Goal: Information Seeking & Learning: Understand process/instructions

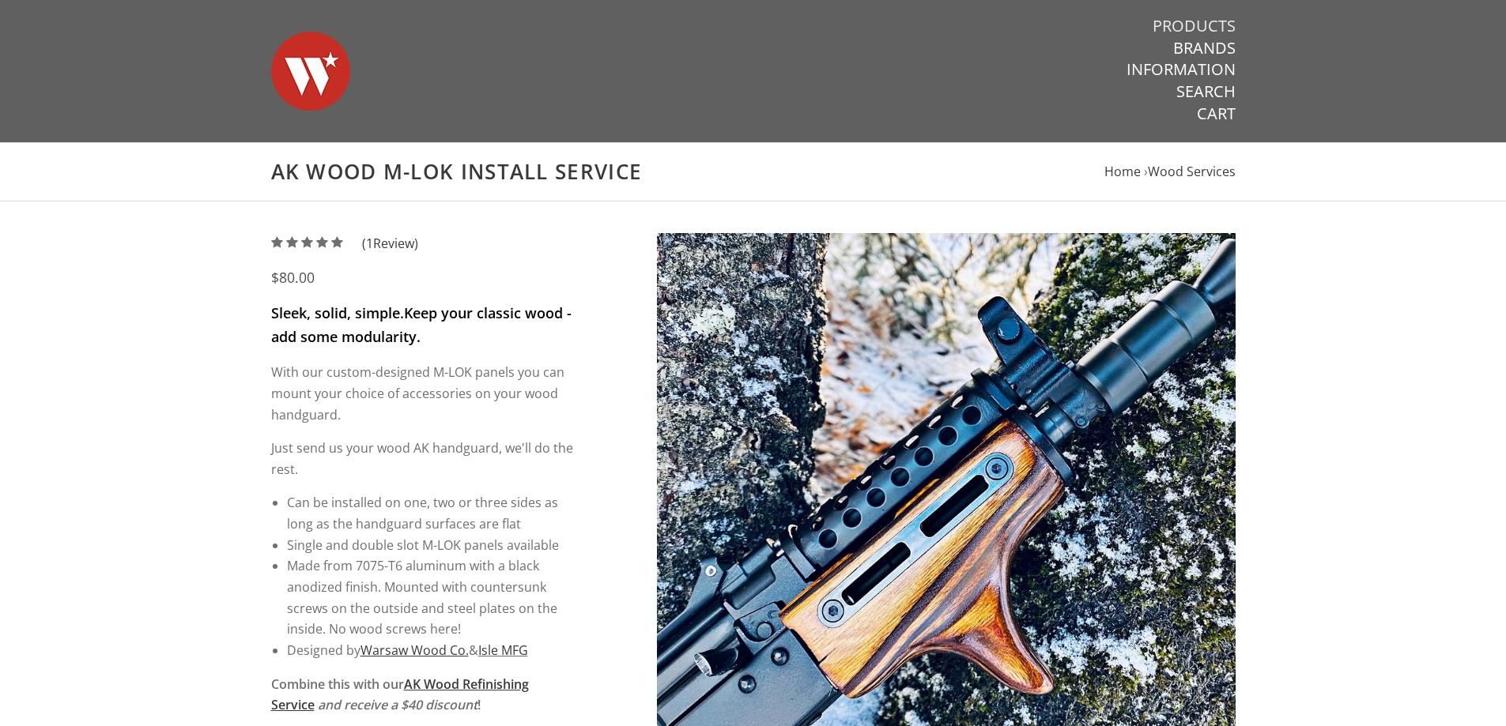
click at [1191, 25] on link "Products" at bounding box center [1193, 26] width 83 height 21
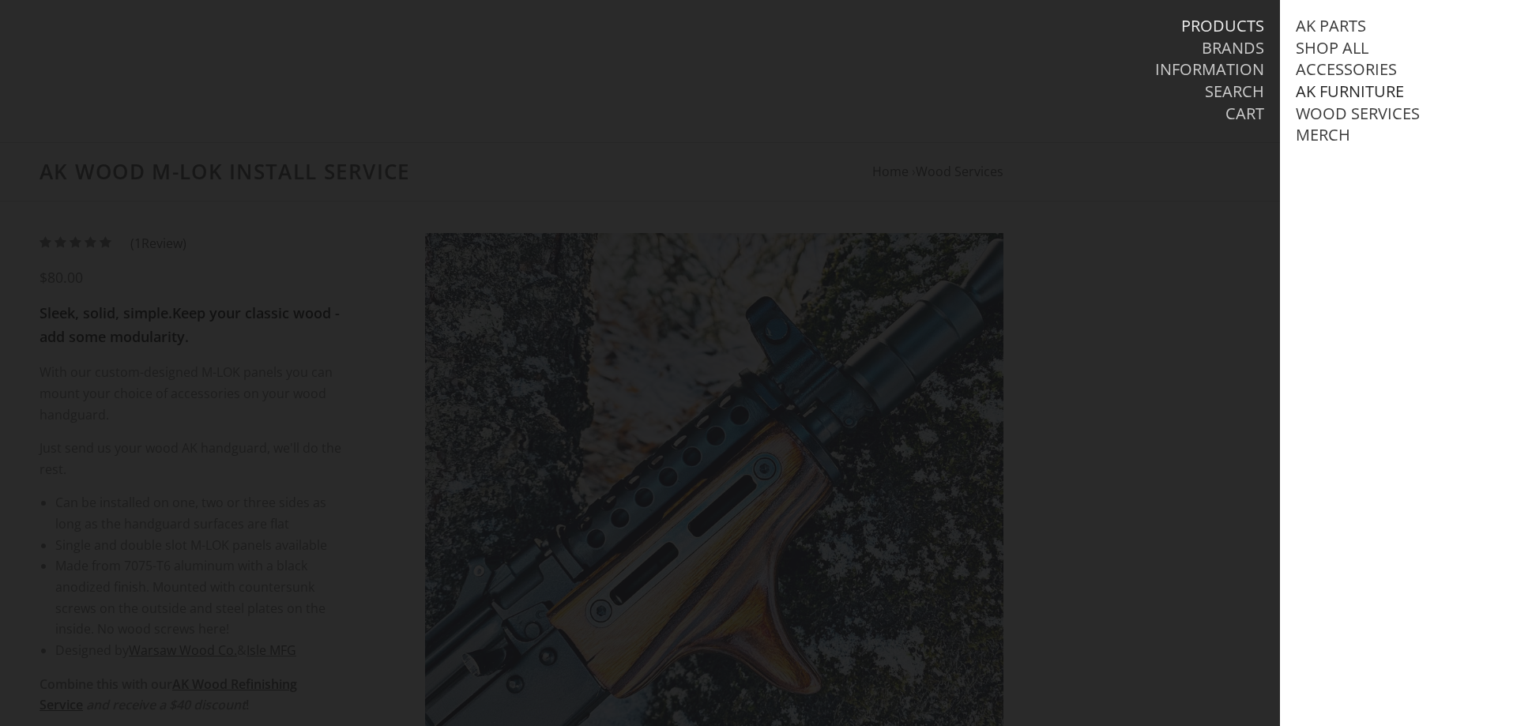
click at [1314, 89] on link "AK Furniture" at bounding box center [1350, 91] width 108 height 21
click at [1338, 168] on link "Handguards" at bounding box center [1367, 157] width 110 height 21
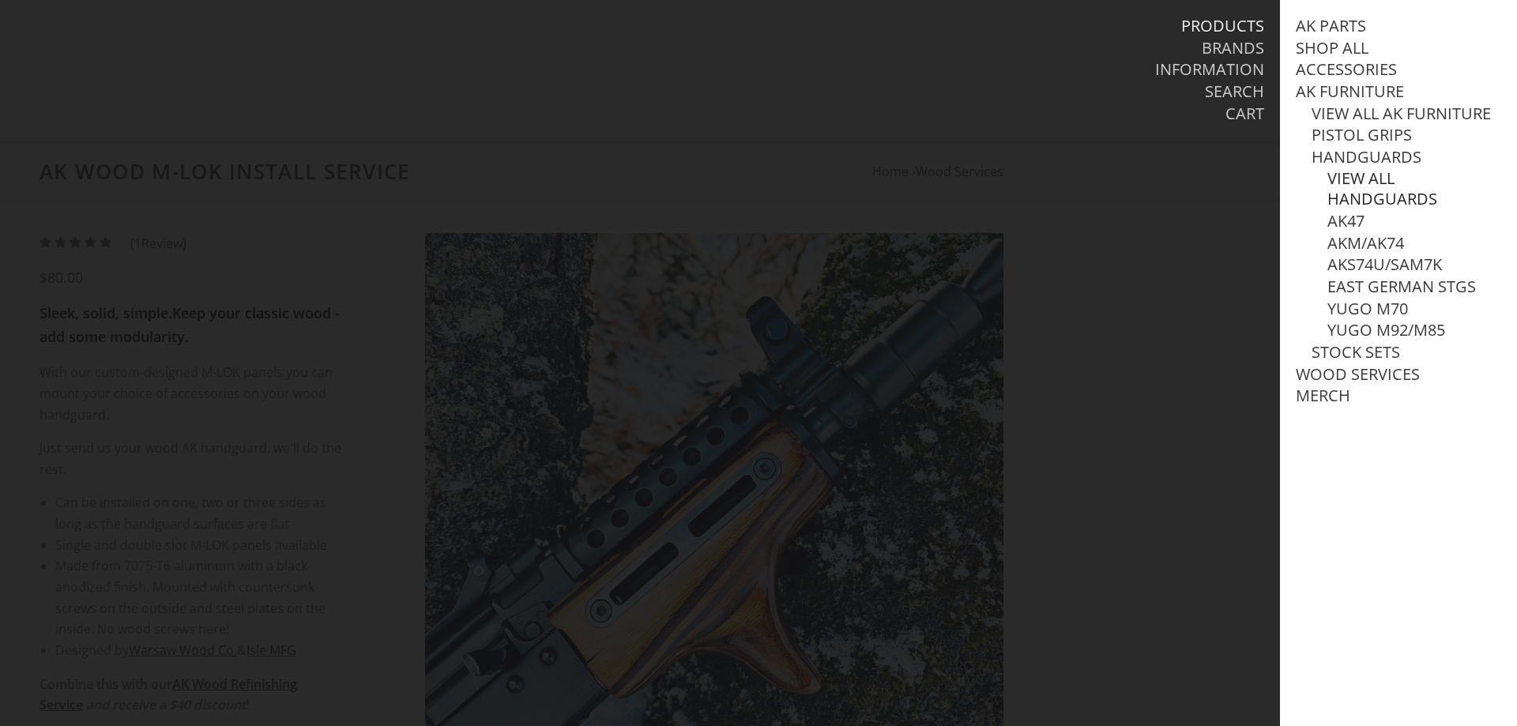
click at [1362, 197] on link "View all Handguards" at bounding box center [1415, 188] width 174 height 41
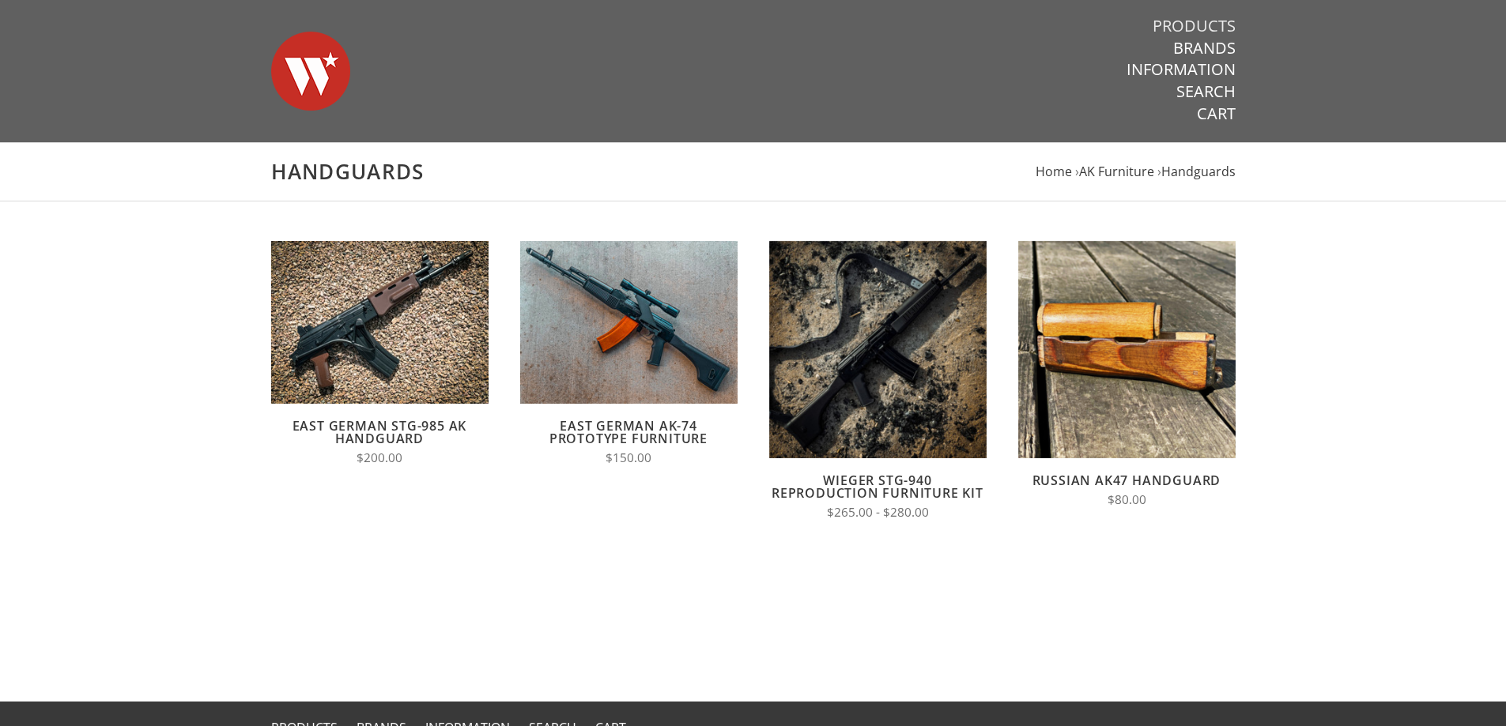
drag, startPoint x: 1174, startPoint y: 24, endPoint x: 1163, endPoint y: 18, distance: 11.7
click at [1173, 23] on link "Products" at bounding box center [1193, 26] width 83 height 21
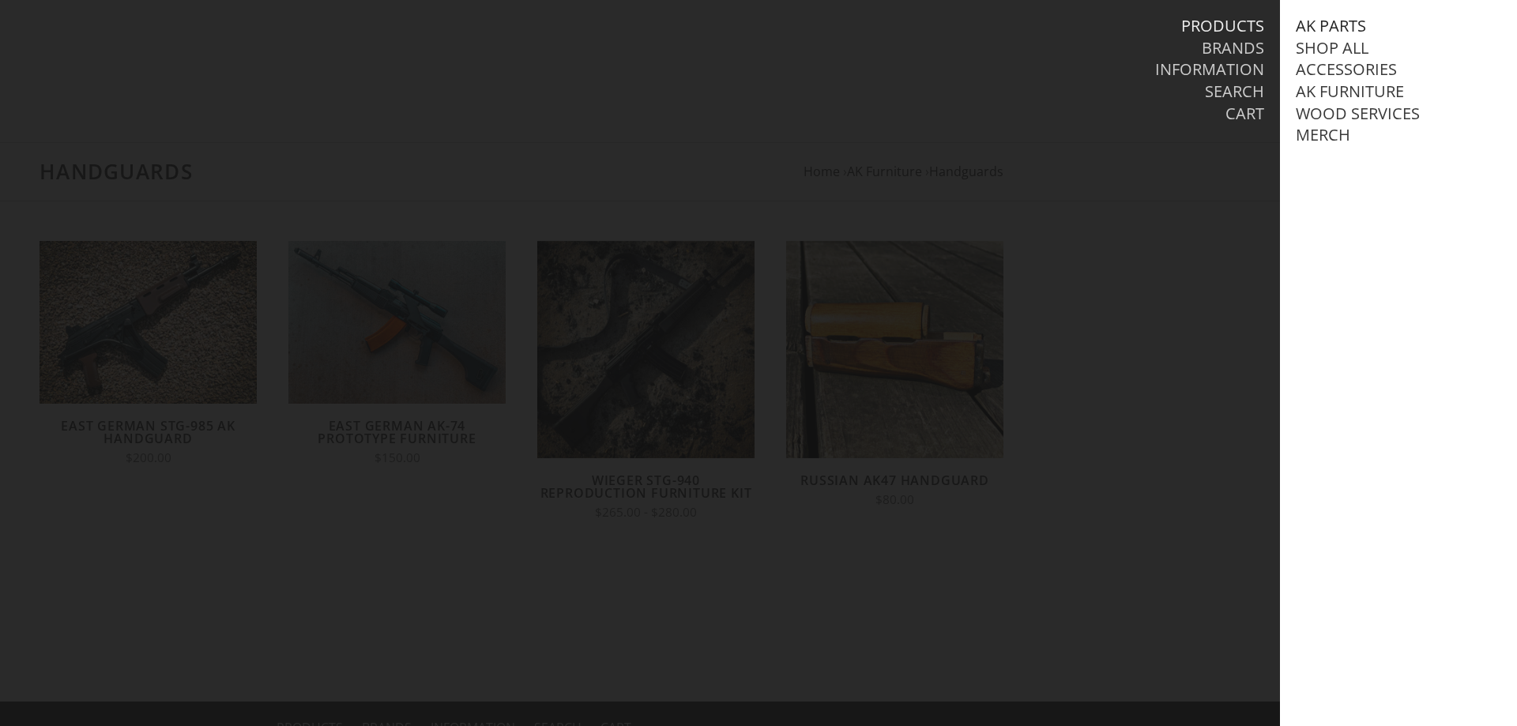
click at [1359, 31] on link "AK Parts" at bounding box center [1331, 26] width 70 height 21
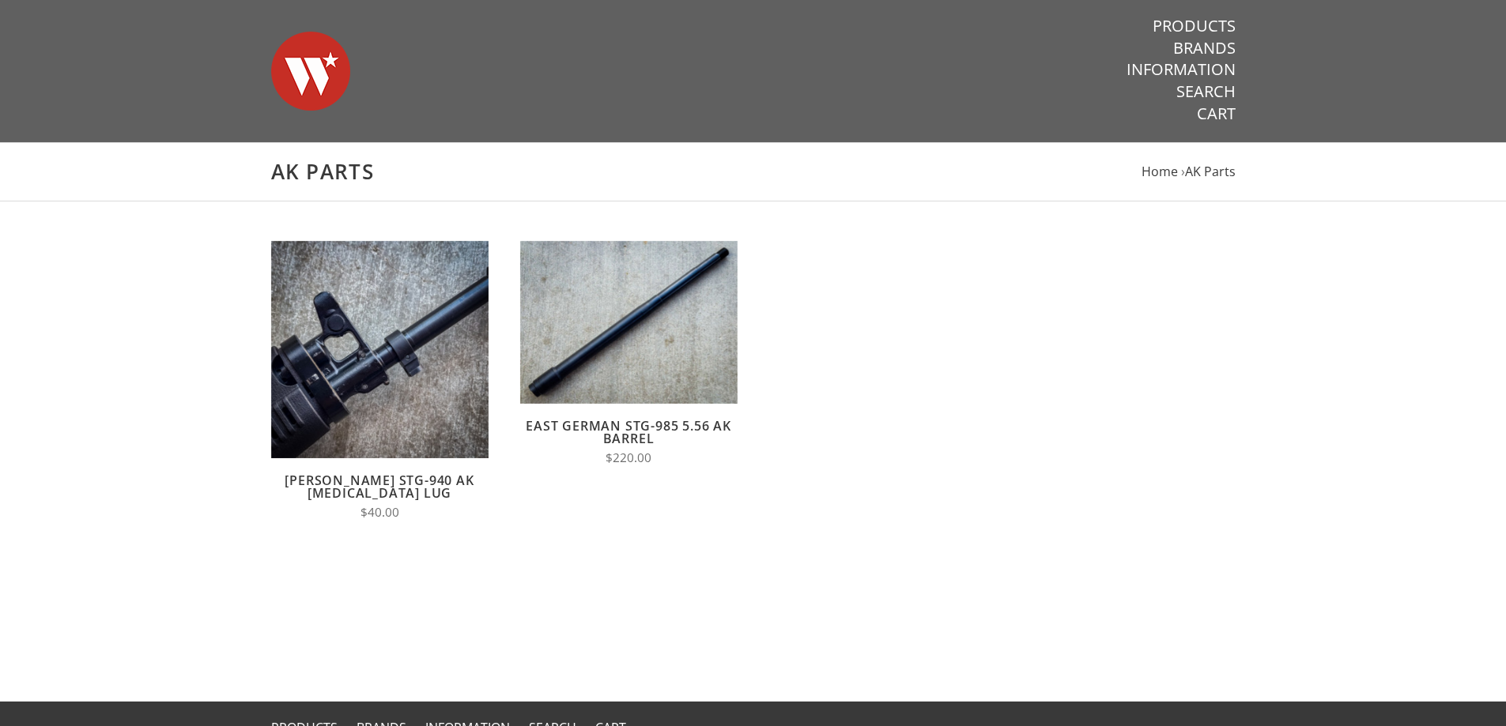
click at [312, 66] on img at bounding box center [310, 71] width 79 height 111
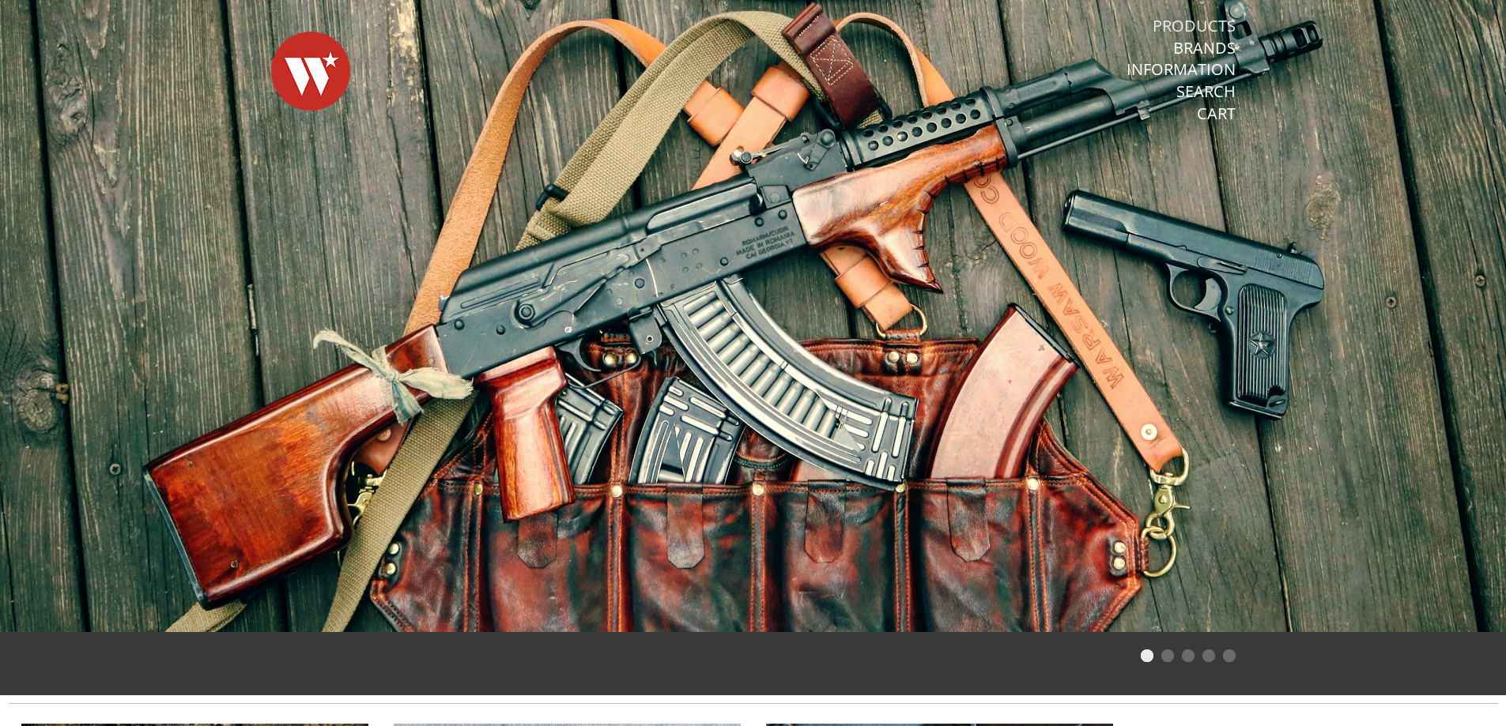
click at [1194, 25] on link "Products" at bounding box center [1193, 26] width 83 height 21
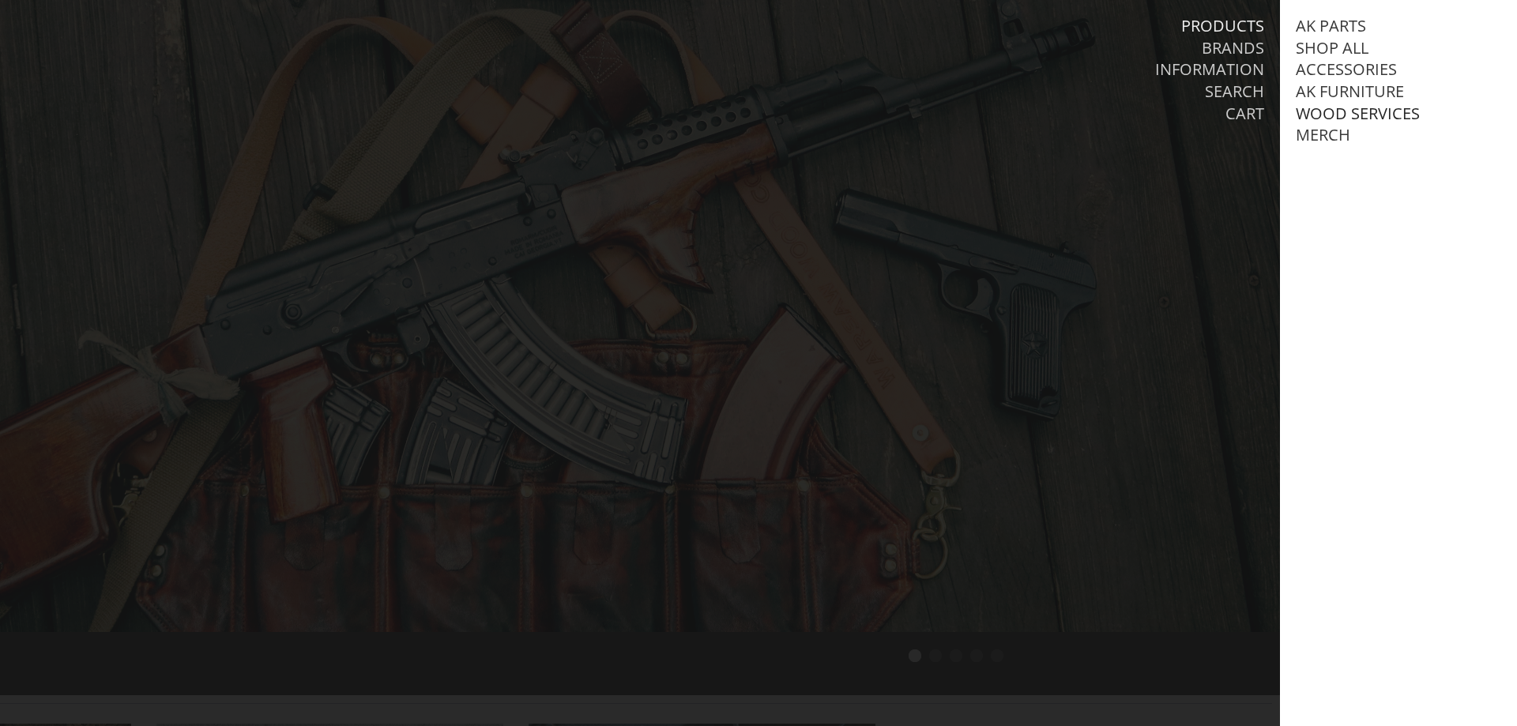
click at [1355, 111] on link "Wood Services" at bounding box center [1358, 114] width 124 height 21
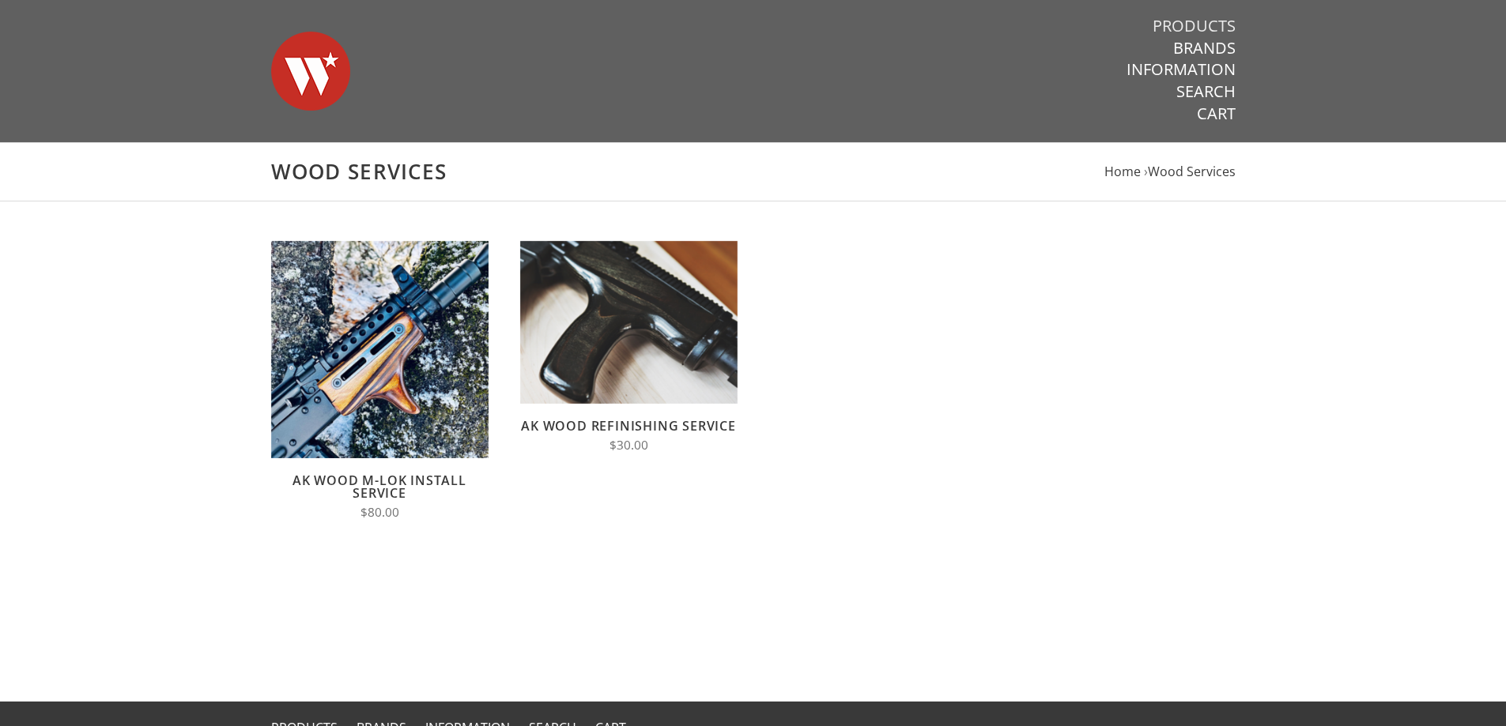
click at [1205, 19] on link "Products" at bounding box center [1193, 26] width 83 height 21
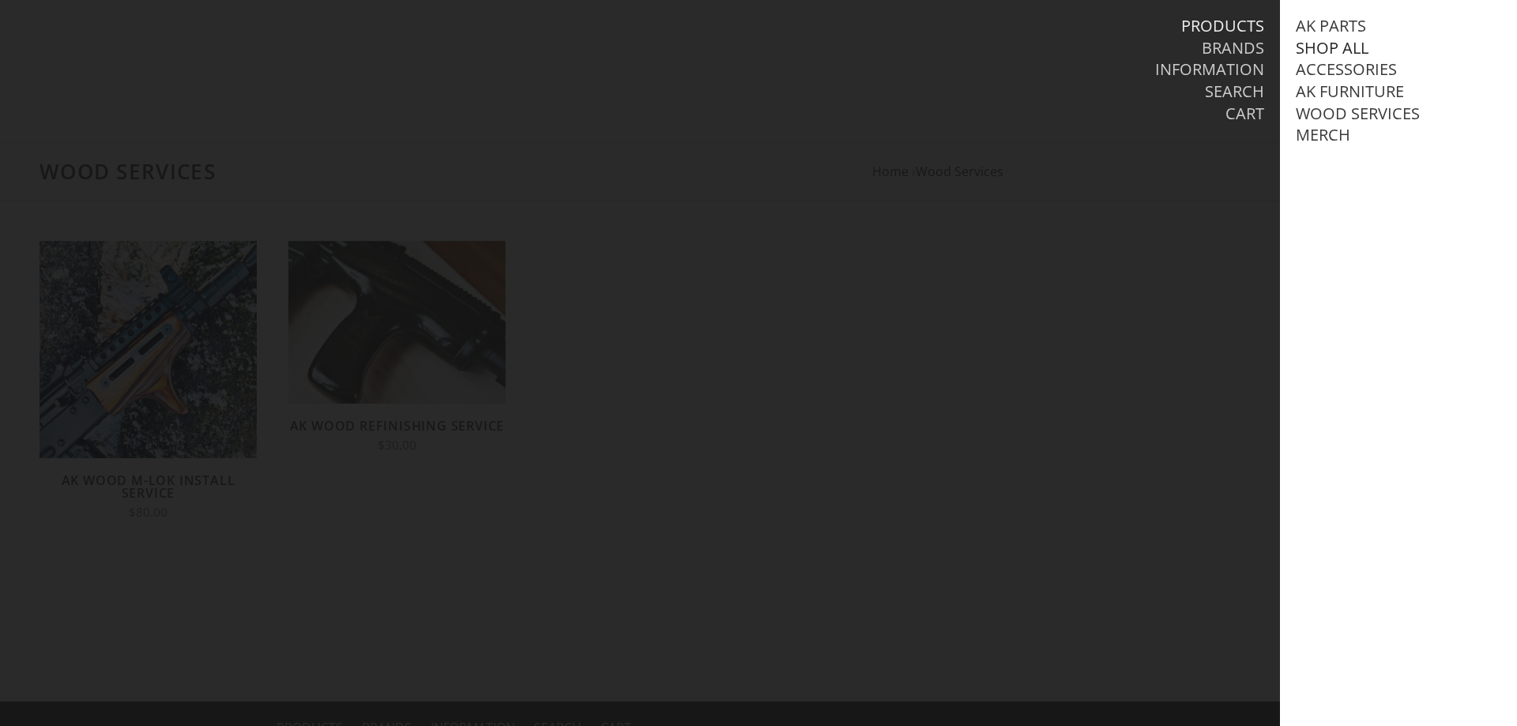
click at [1321, 58] on link "Shop All" at bounding box center [1332, 48] width 73 height 21
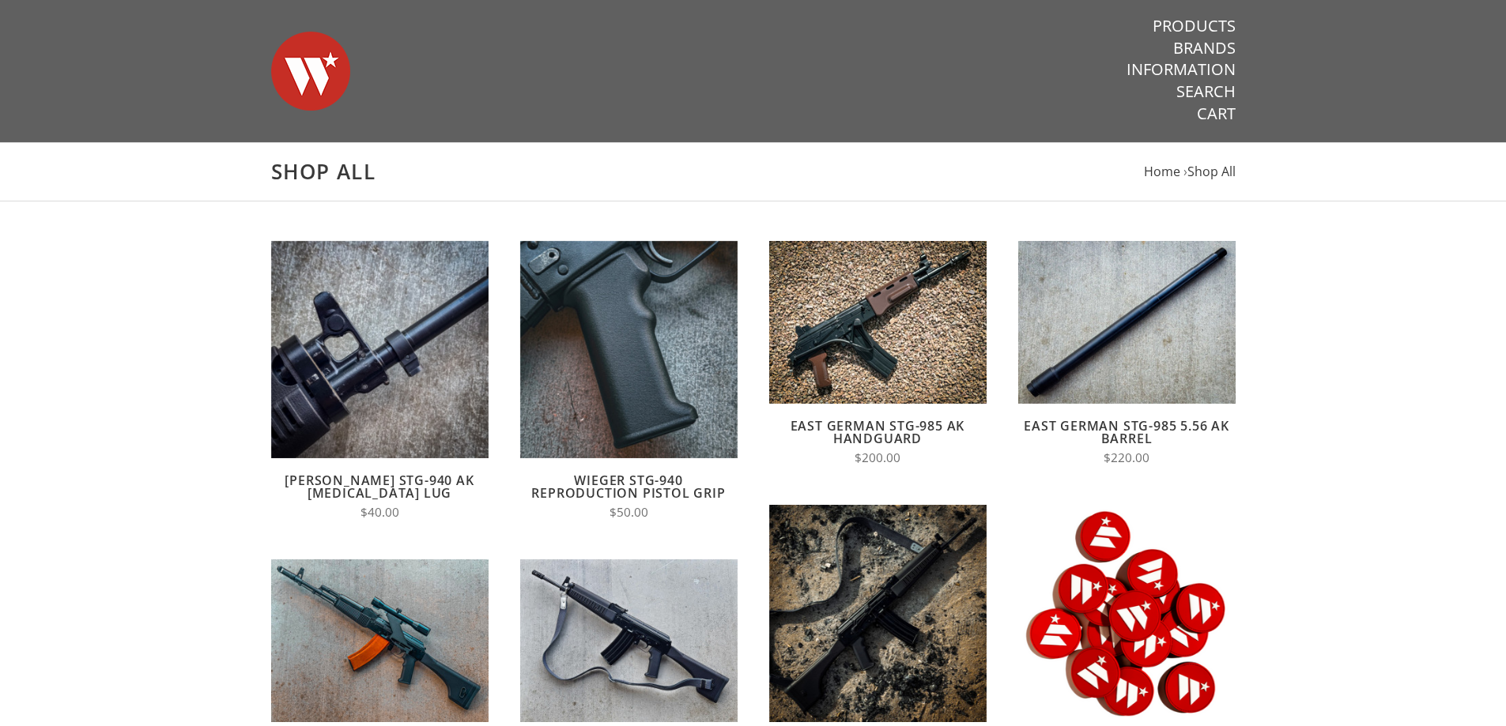
click at [1204, 10] on nav "Products Brands Information Search Cart" at bounding box center [1093, 70] width 283 height 141
click at [1204, 29] on link "Products" at bounding box center [1193, 26] width 83 height 21
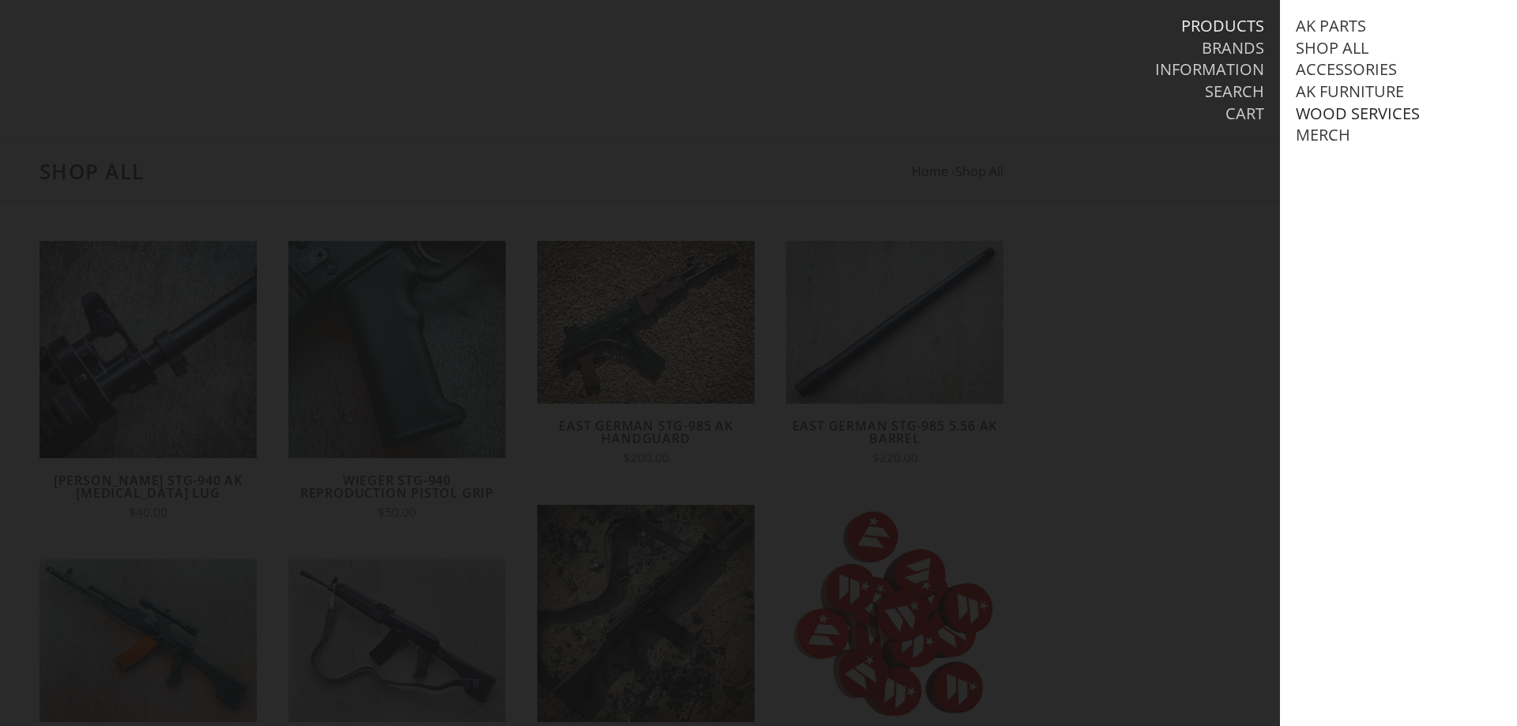
click at [1334, 111] on link "Wood Services" at bounding box center [1358, 114] width 124 height 21
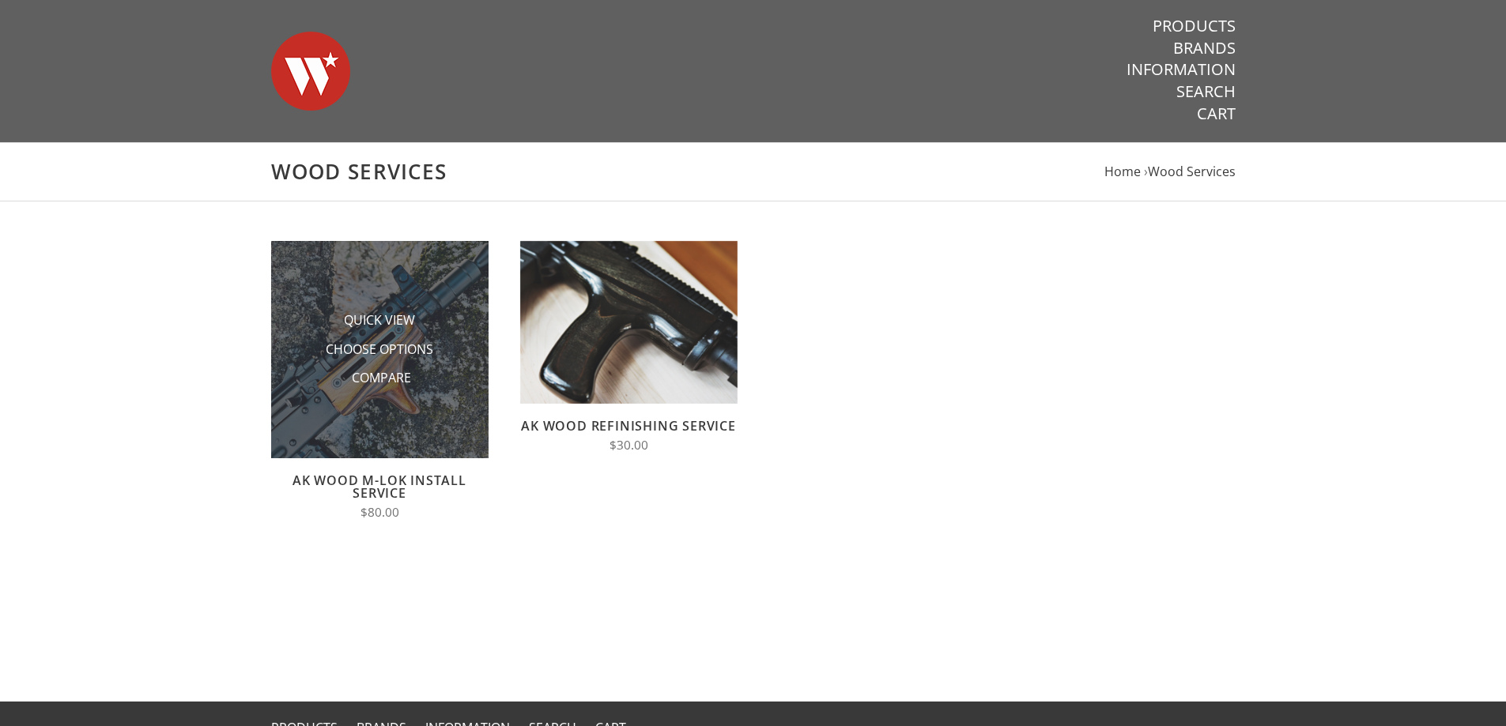
click at [421, 454] on img at bounding box center [379, 349] width 217 height 217
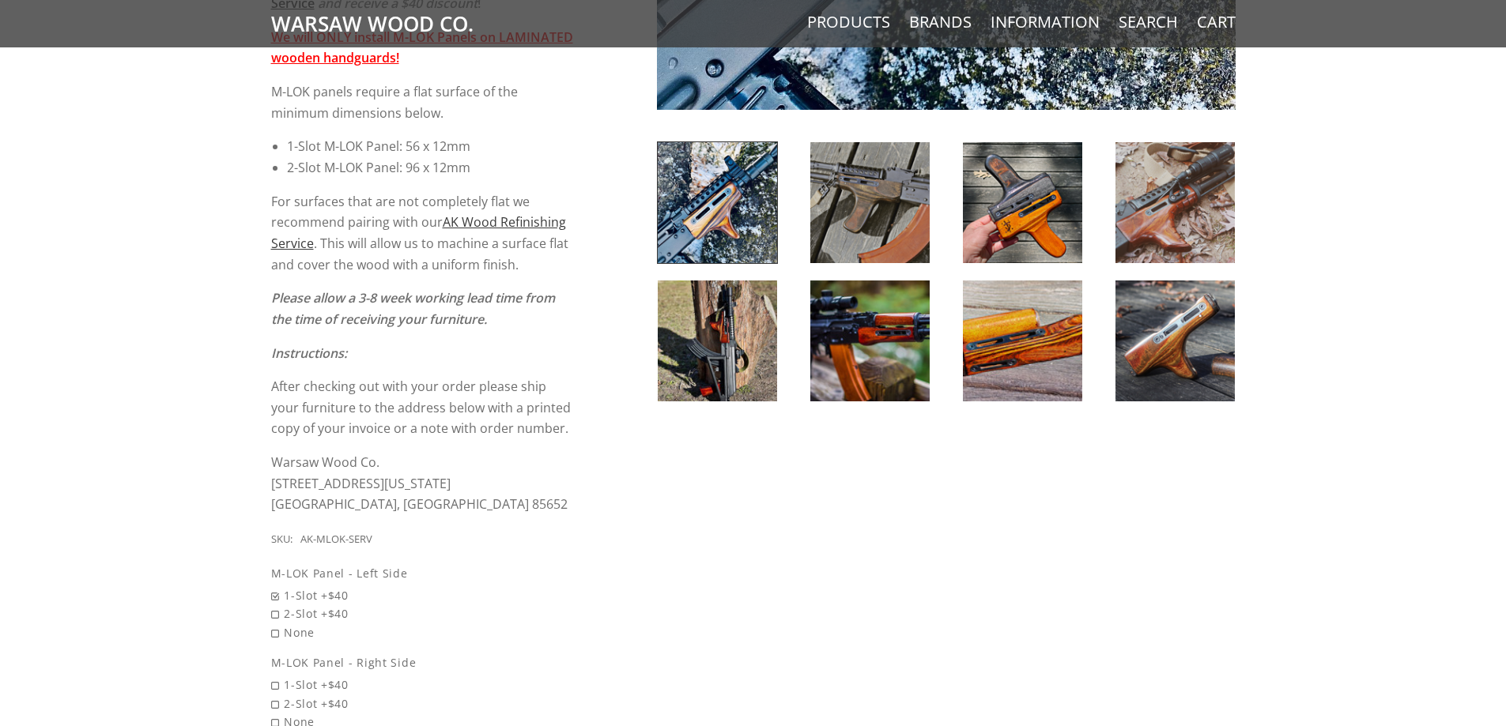
scroll to position [711, 0]
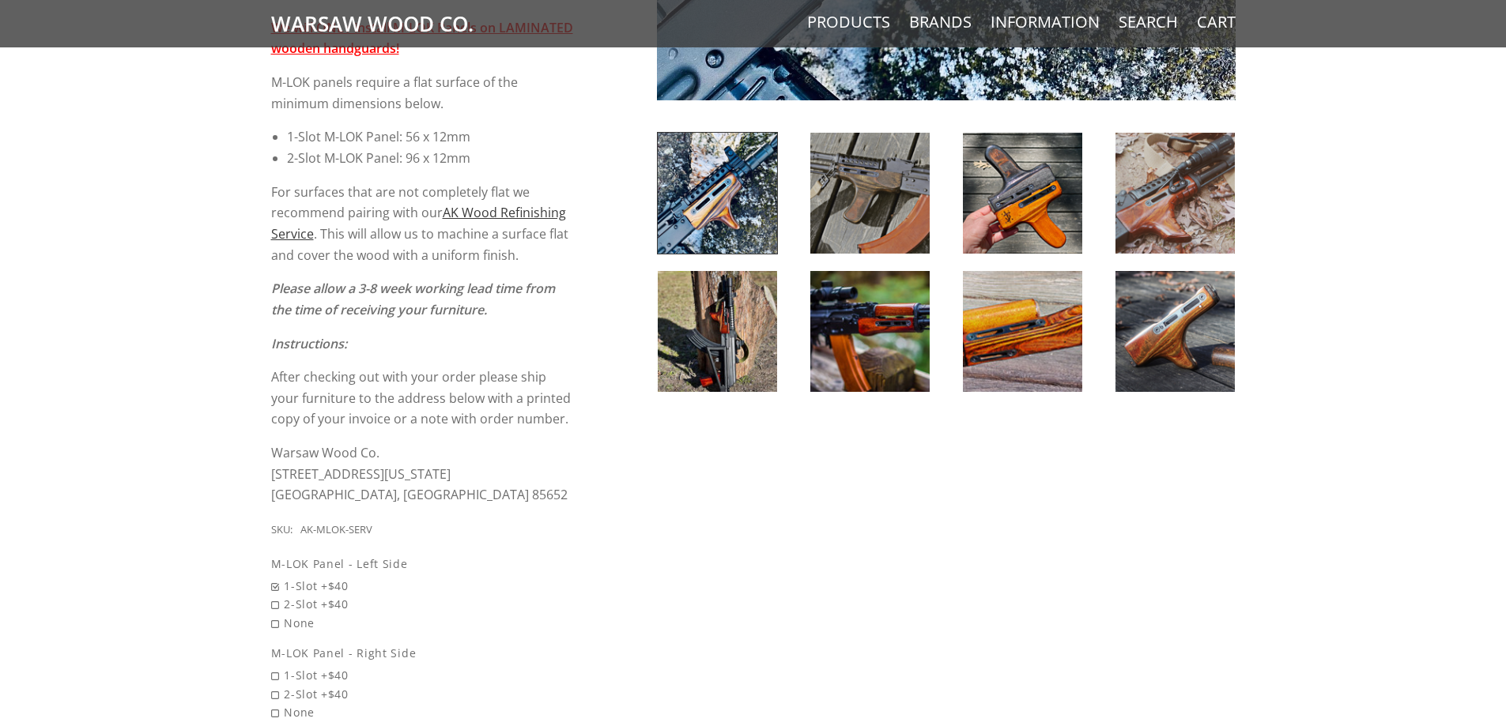
click at [1006, 356] on img at bounding box center [1022, 331] width 119 height 121
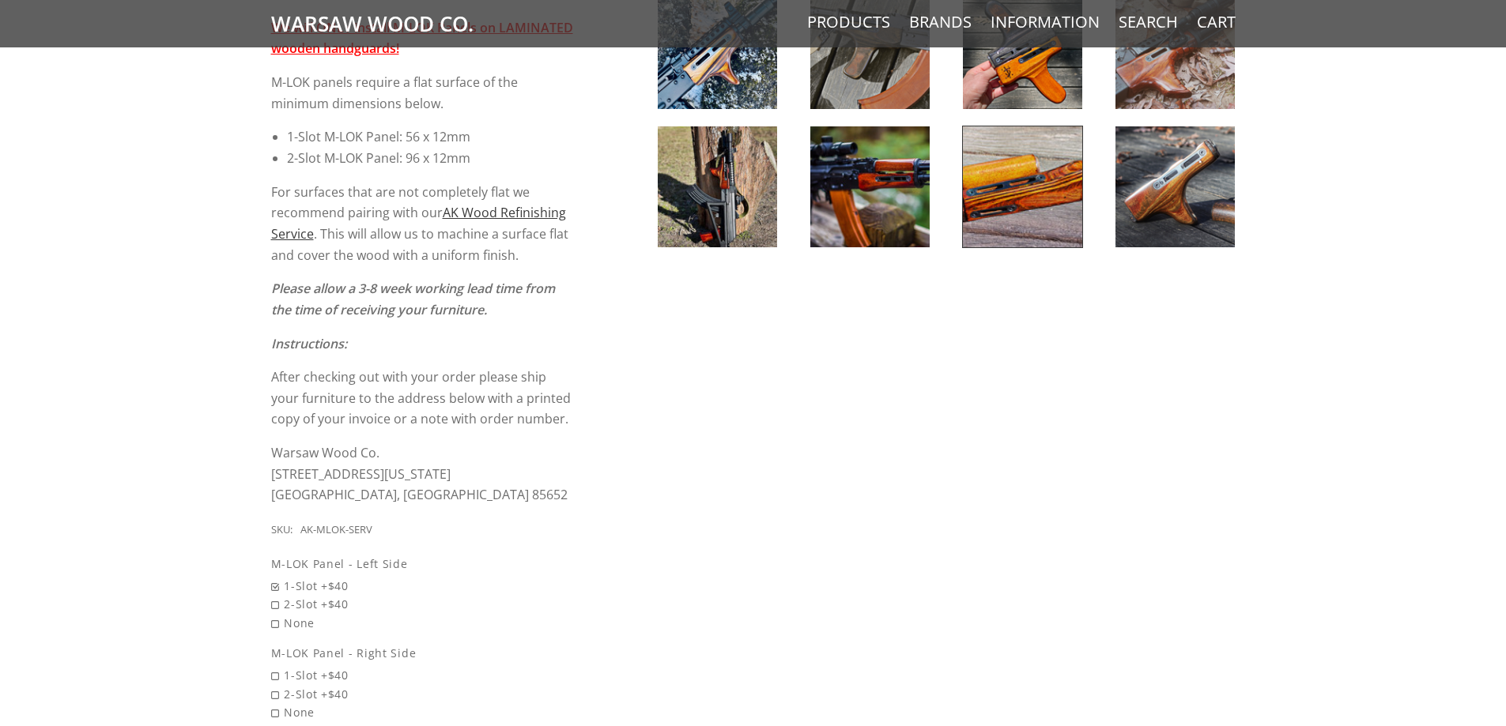
click at [998, 223] on img at bounding box center [1022, 186] width 119 height 121
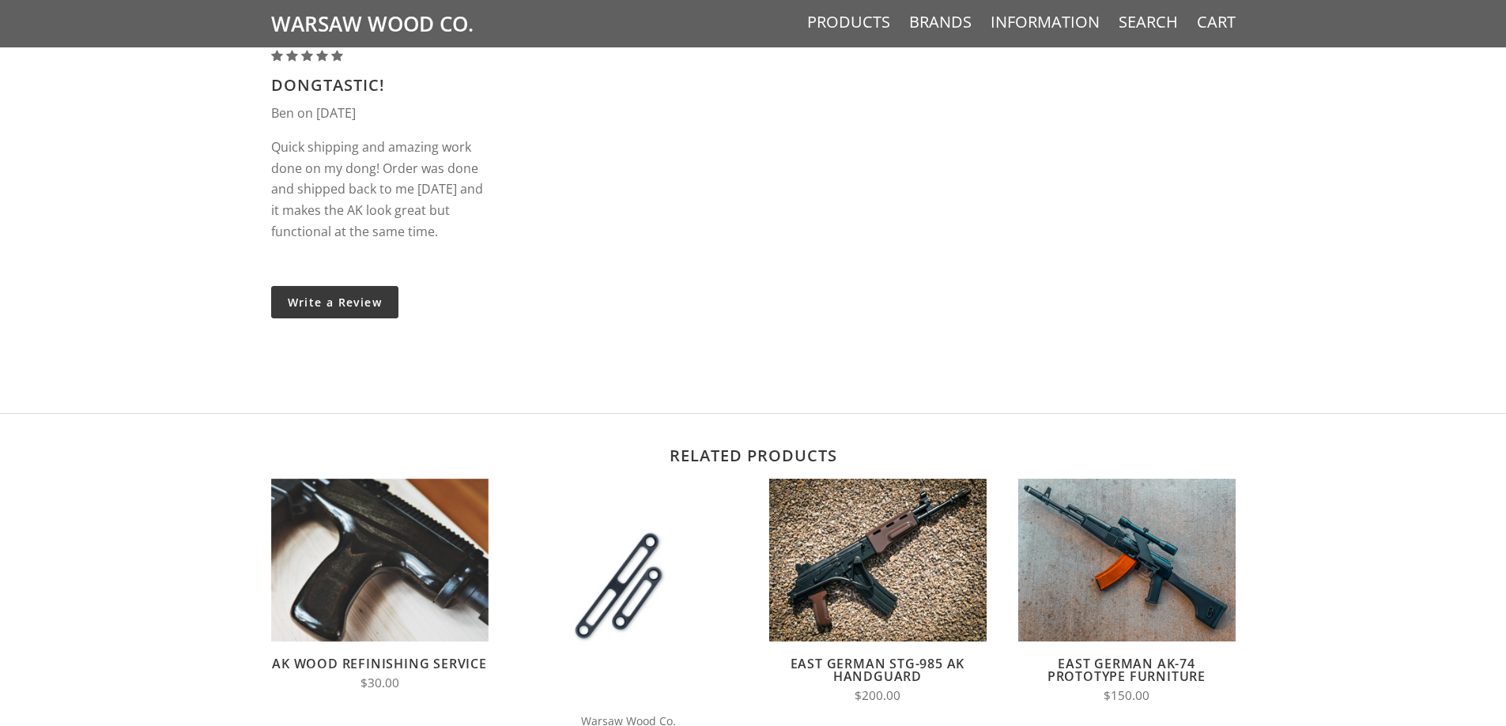
scroll to position [2134, 0]
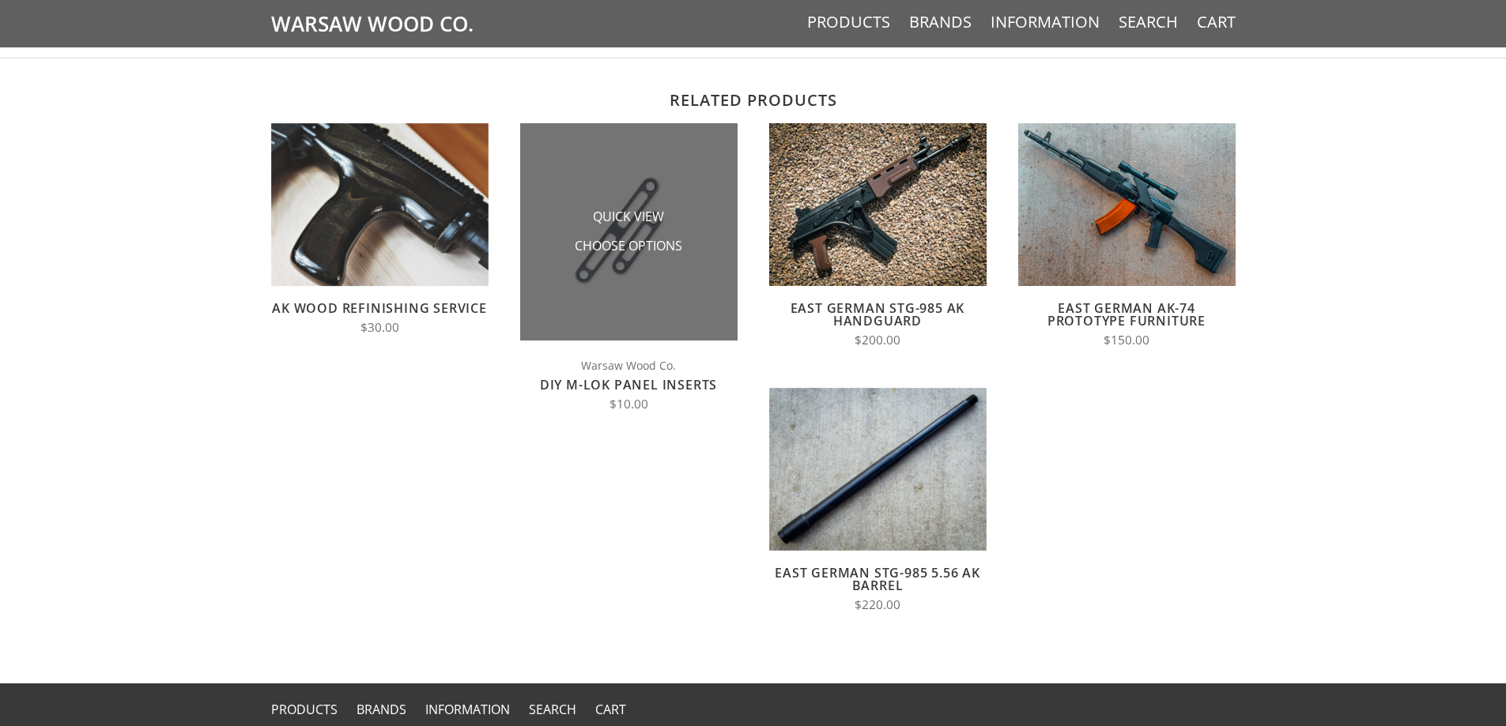
click at [634, 279] on img at bounding box center [628, 231] width 217 height 217
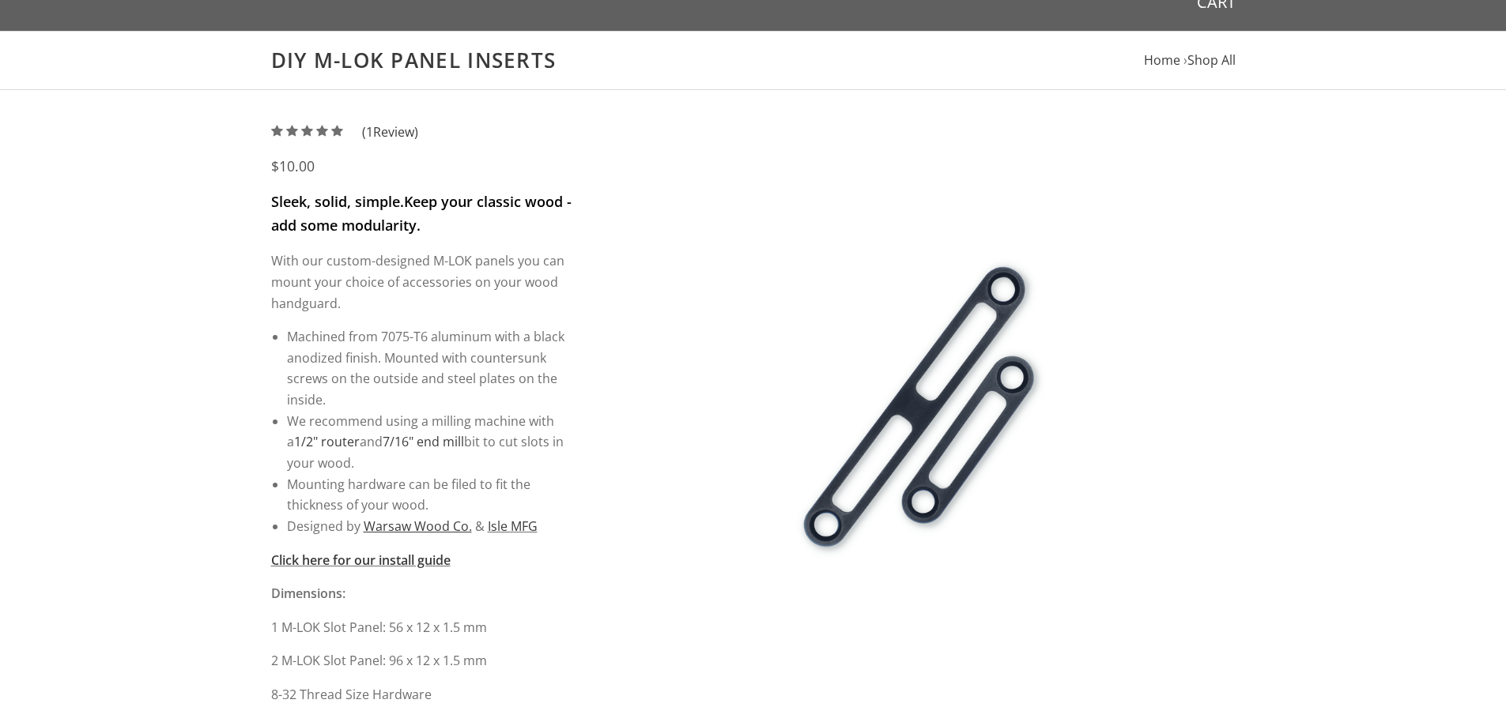
scroll to position [474, 0]
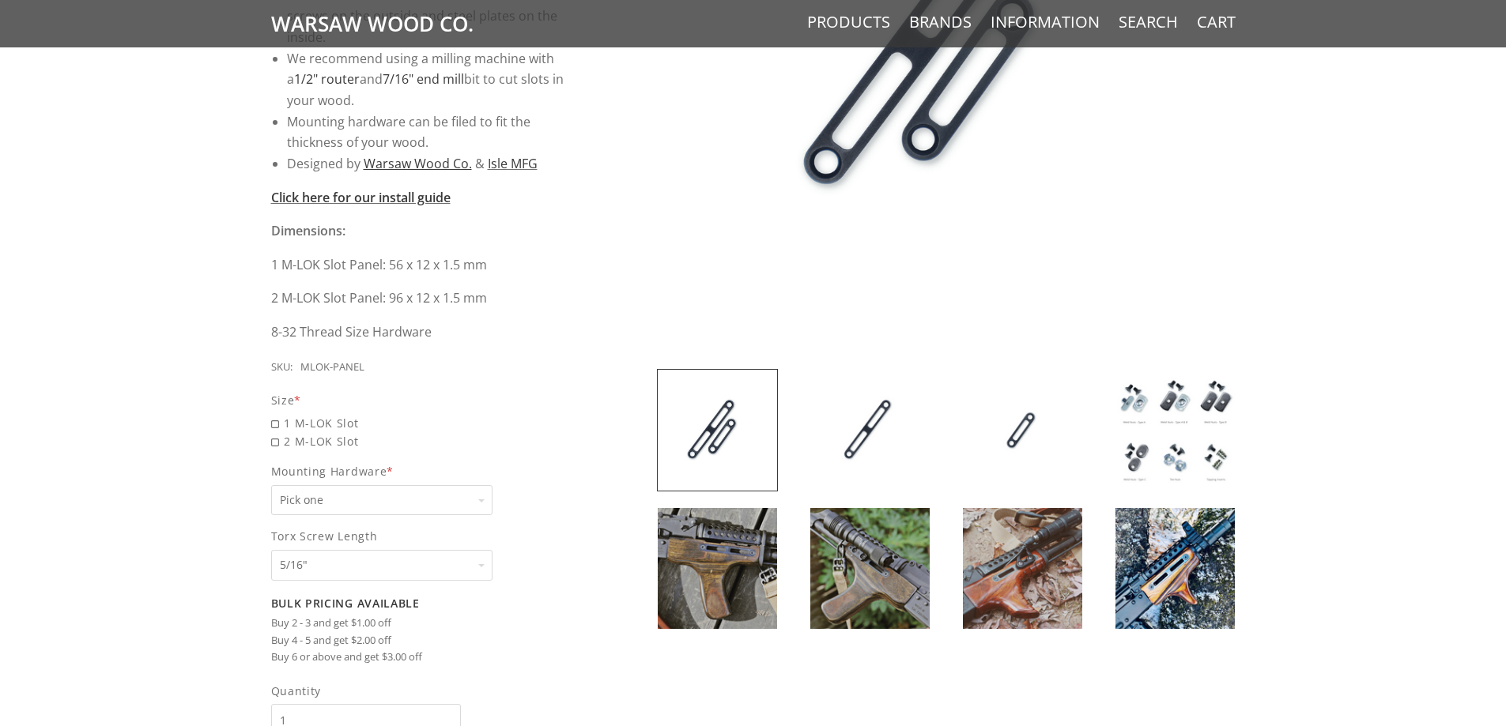
click at [1188, 398] on img at bounding box center [1174, 430] width 119 height 121
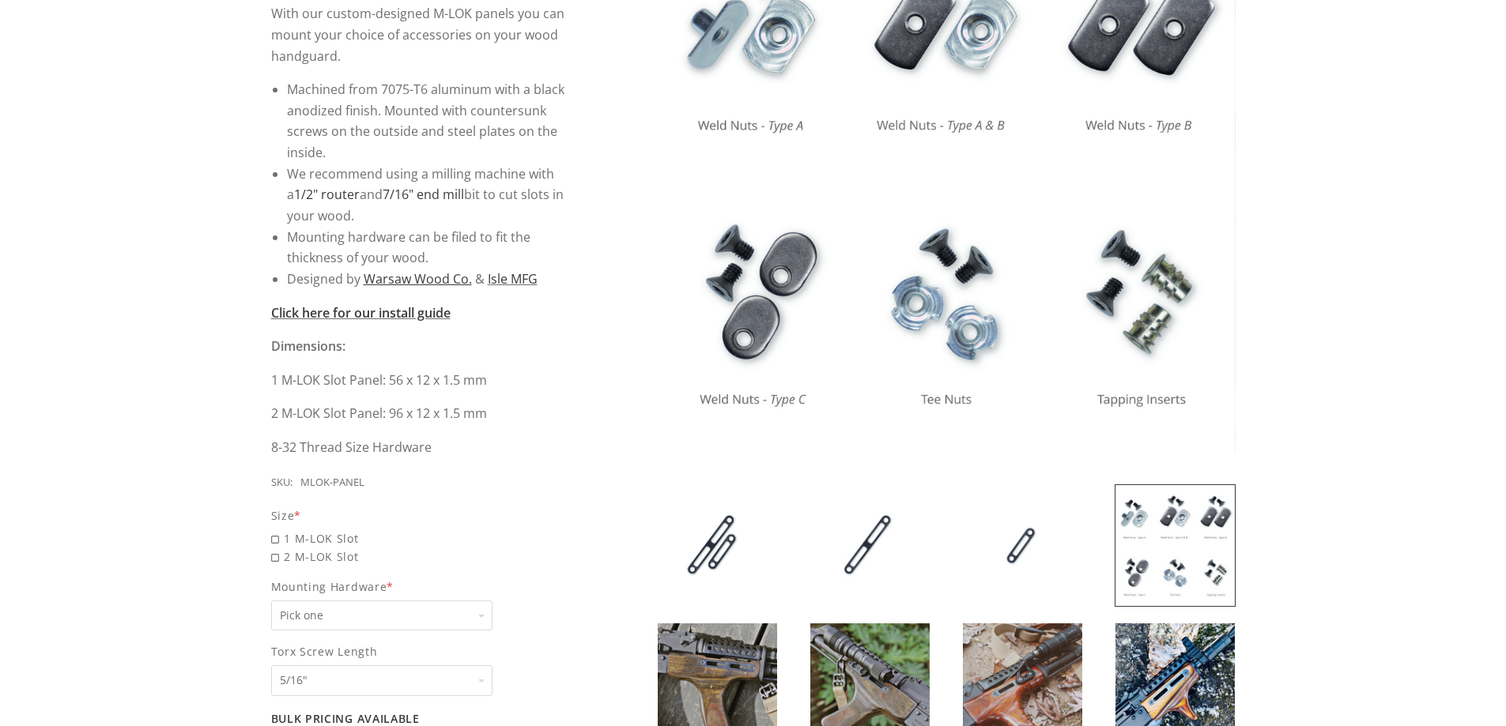
scroll to position [395, 0]
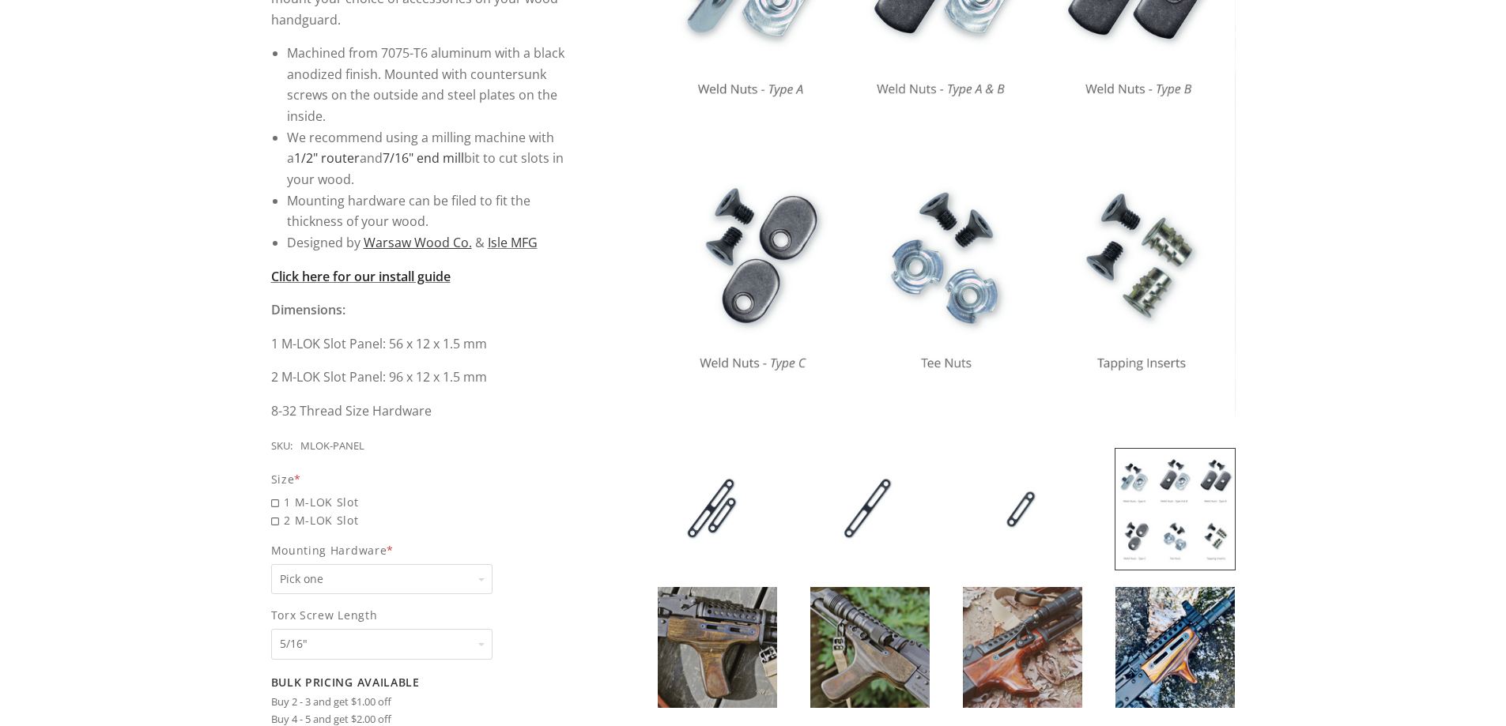
click at [389, 274] on strong "Click here for our install guide" at bounding box center [360, 276] width 179 height 17
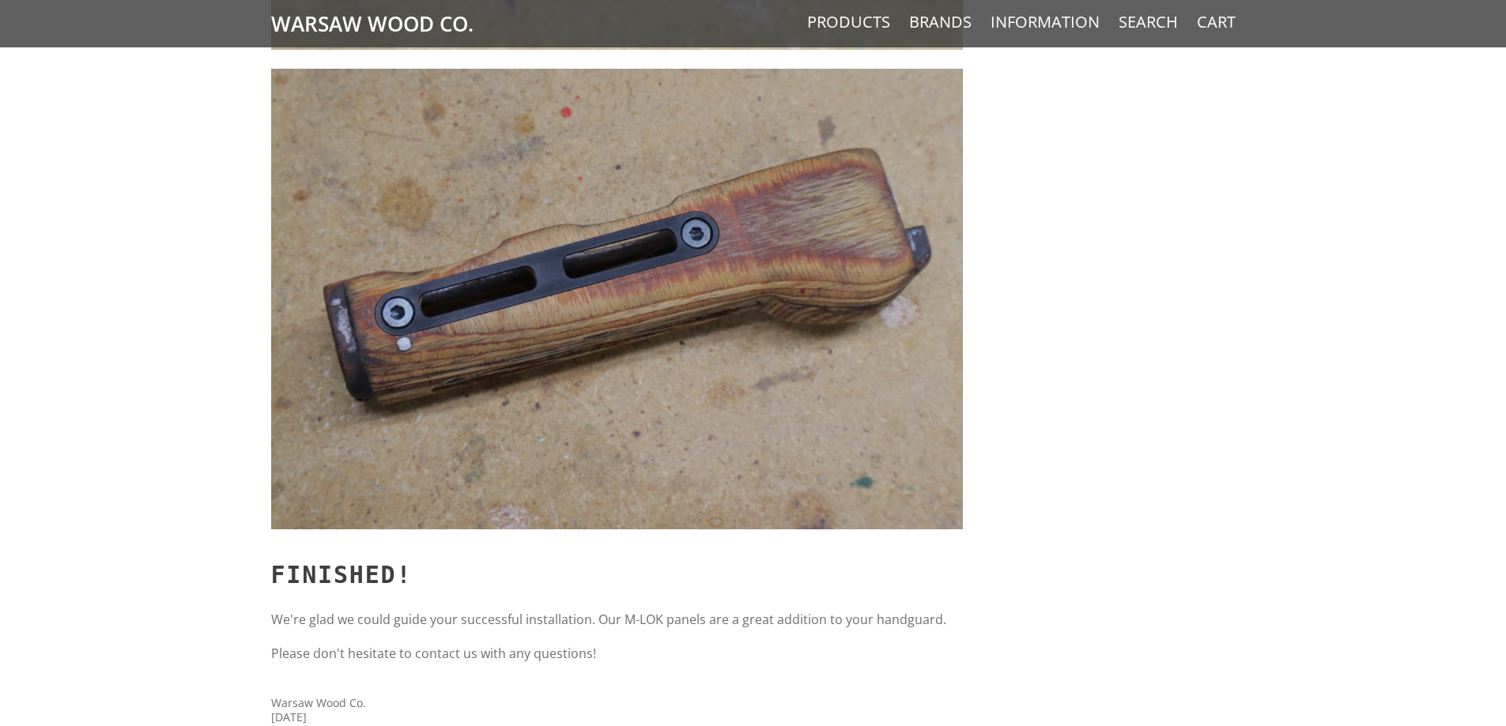
scroll to position [11160, 0]
